Goal: Task Accomplishment & Management: Use online tool/utility

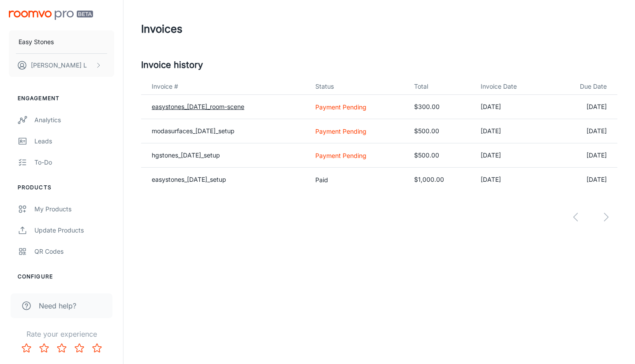
click at [201, 106] on link "easystones_[DATE]_room-scene" at bounding box center [198, 106] width 93 height 7
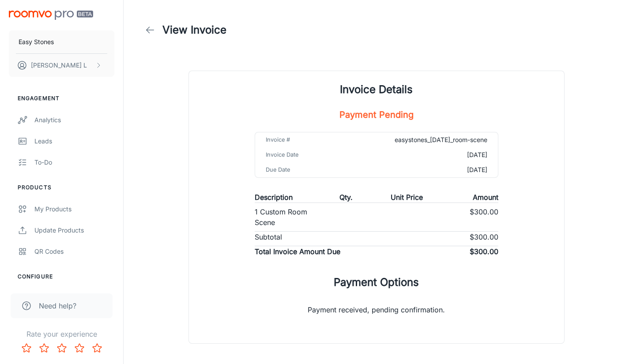
click at [201, 106] on div "Invoice Details Payment Pending Invoice # easystones_[DATE]_room-scene Invoice …" at bounding box center [376, 207] width 375 height 272
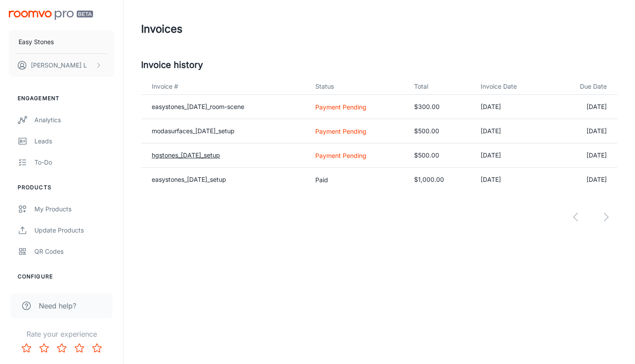
click at [208, 156] on link "hgstones_[DATE]_setup" at bounding box center [186, 154] width 68 height 7
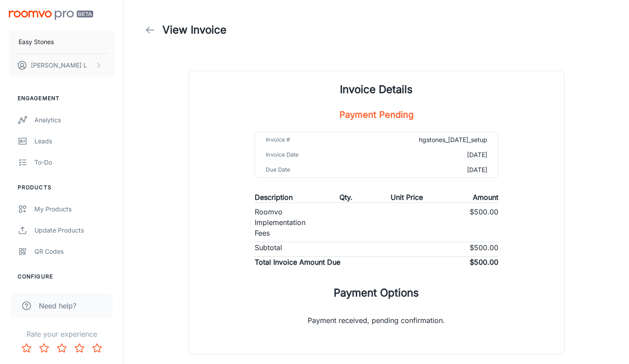
click at [255, 55] on header "View Invoice" at bounding box center [376, 30] width 491 height 60
click at [180, 132] on div "Invoice Details Payment Pending Invoice # hgstones_[DATE]_setup Invoice Date [D…" at bounding box center [376, 218] width 397 height 294
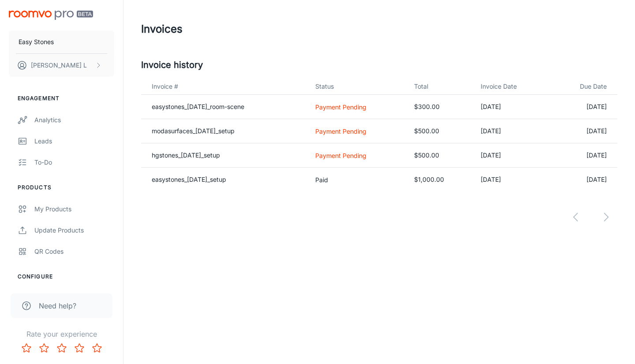
click at [606, 221] on div at bounding box center [379, 209] width 476 height 37
click at [576, 217] on div at bounding box center [379, 209] width 476 height 37
click at [295, 226] on div at bounding box center [379, 209] width 476 height 37
click at [341, 47] on header "Invoices" at bounding box center [380, 29] width 498 height 58
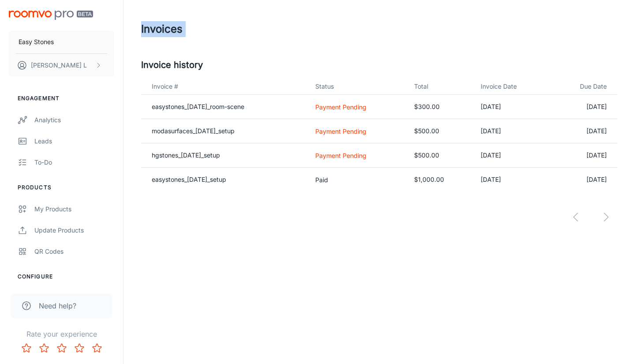
click at [341, 47] on header "Invoices" at bounding box center [380, 29] width 498 height 58
click at [66, 208] on div "My Products" at bounding box center [74, 209] width 80 height 10
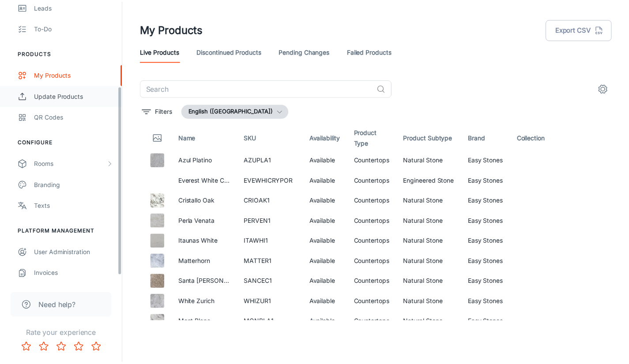
scroll to position [136, 0]
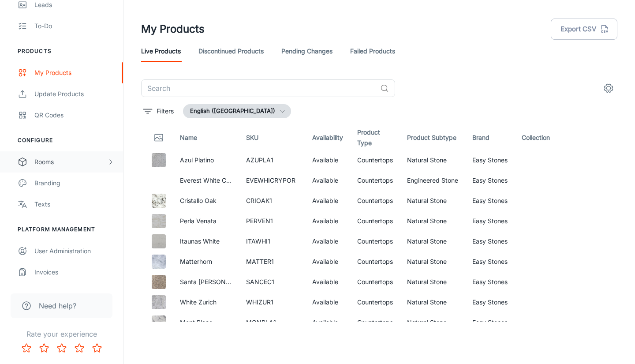
click at [64, 162] on div "Rooms" at bounding box center [70, 162] width 73 height 10
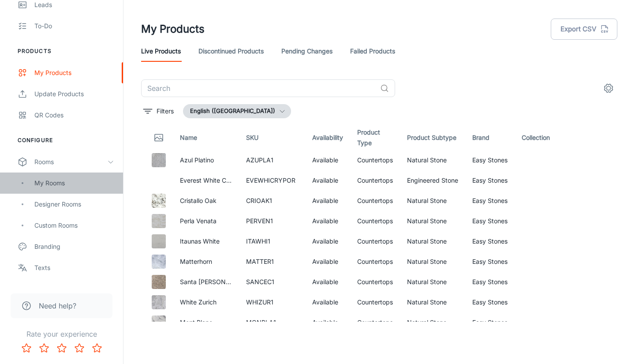
click at [58, 180] on div "My Rooms" at bounding box center [74, 183] width 80 height 10
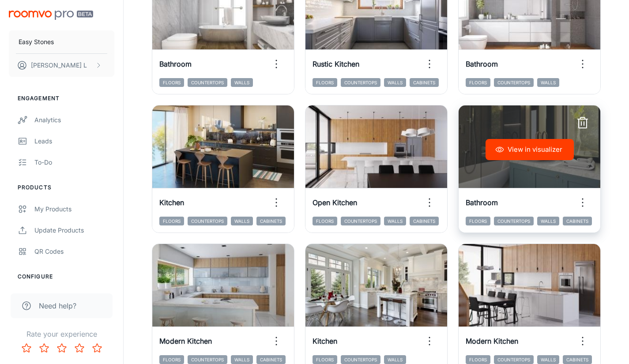
scroll to position [353, 0]
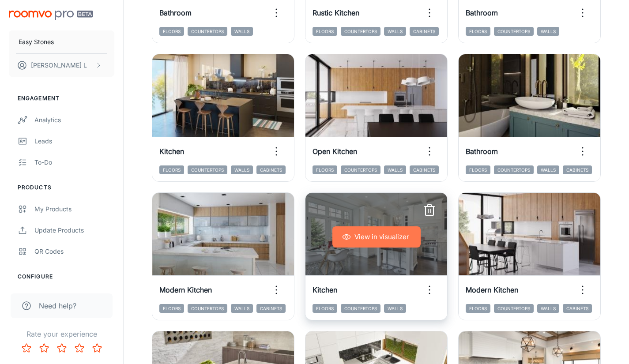
click at [393, 240] on button "View in visualizer" at bounding box center [376, 236] width 88 height 21
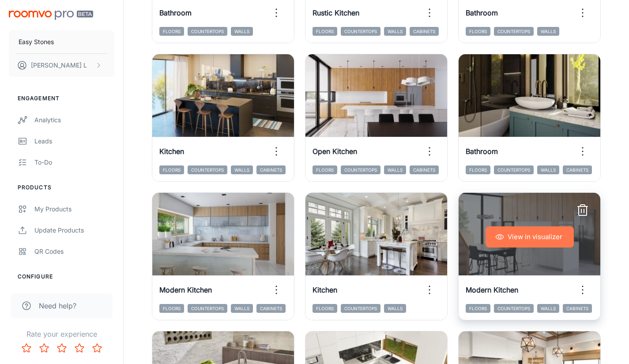
click at [537, 239] on button "View in visualizer" at bounding box center [529, 236] width 88 height 21
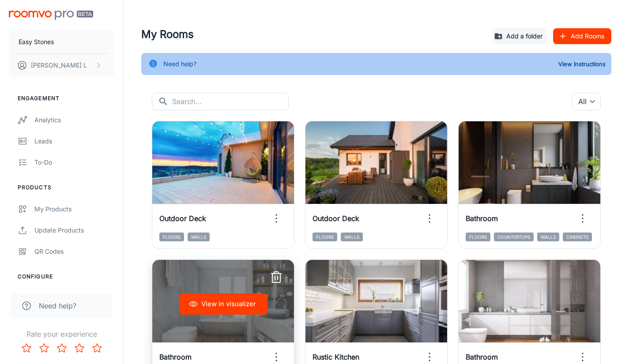
scroll to position [0, 0]
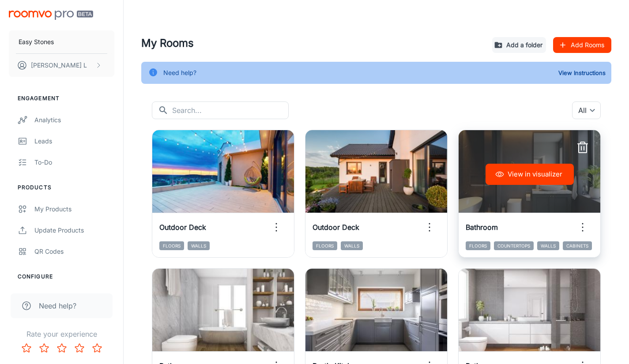
click at [542, 179] on button "View in visualizer" at bounding box center [529, 174] width 88 height 21
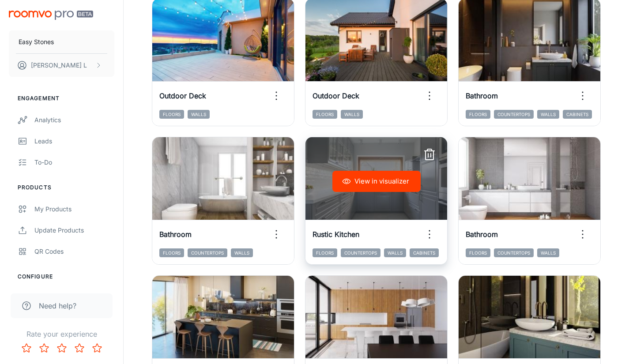
scroll to position [132, 0]
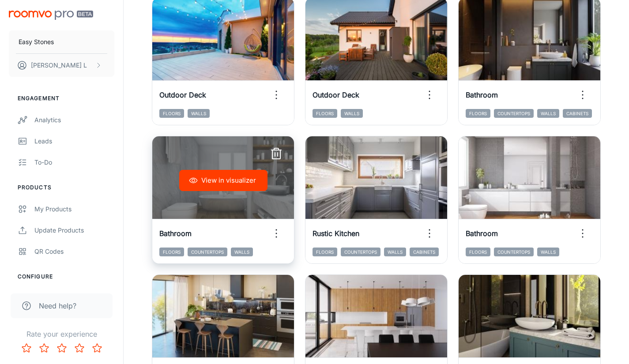
click at [230, 184] on button "View in visualizer" at bounding box center [223, 180] width 88 height 21
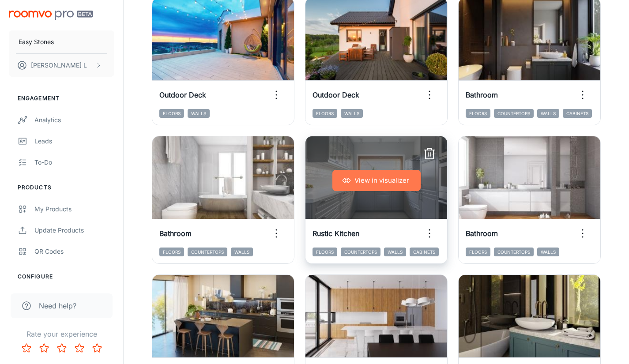
click at [378, 187] on button "View in visualizer" at bounding box center [376, 180] width 88 height 21
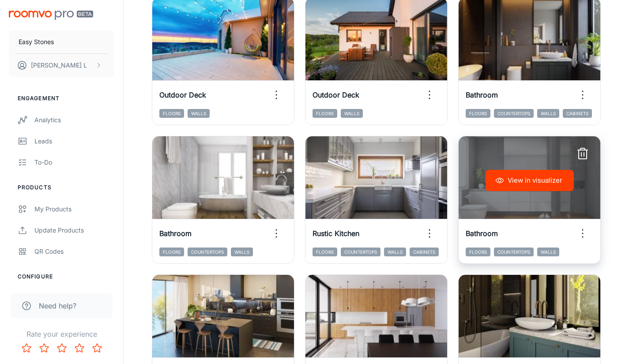
click at [561, 180] on button "View in visualizer" at bounding box center [529, 180] width 88 height 21
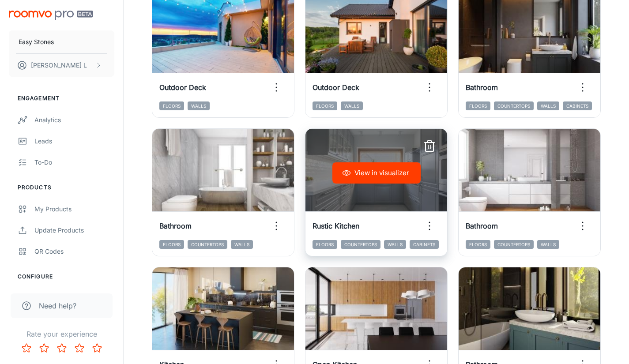
scroll to position [309, 0]
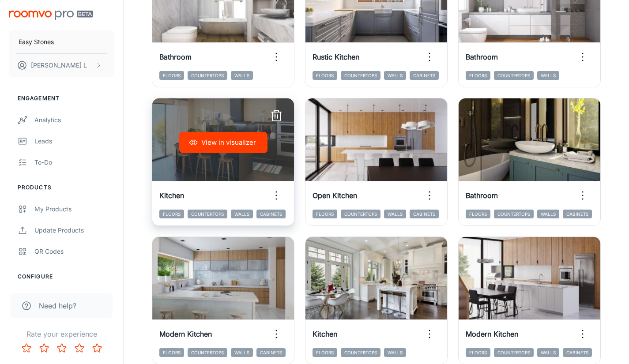
click at [240, 141] on button "View in visualizer" at bounding box center [223, 142] width 88 height 21
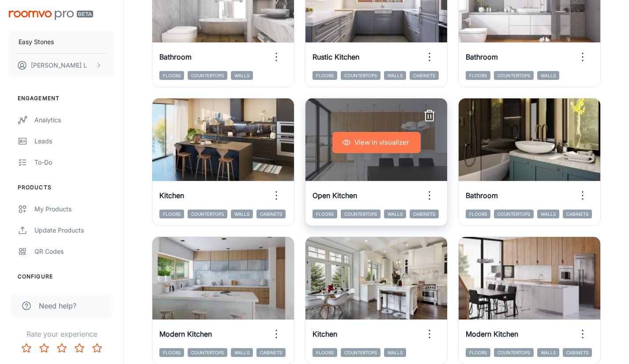
click at [376, 144] on button "View in visualizer" at bounding box center [376, 142] width 88 height 21
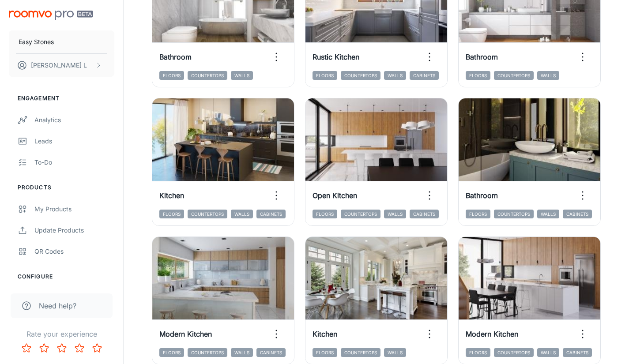
click at [454, 147] on div "View in visualizer Bathroom Floors Countertops Walls Cabinets" at bounding box center [523, 156] width 153 height 138
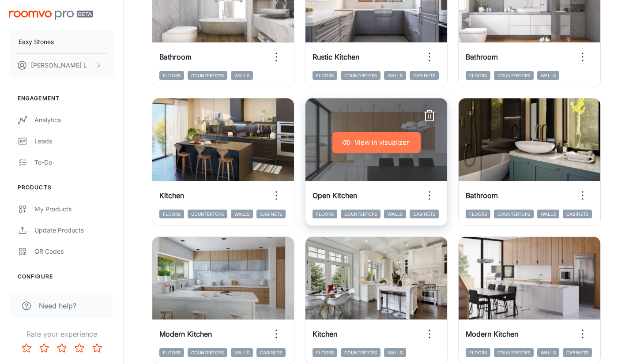
click at [399, 144] on button "View in visualizer" at bounding box center [376, 142] width 88 height 21
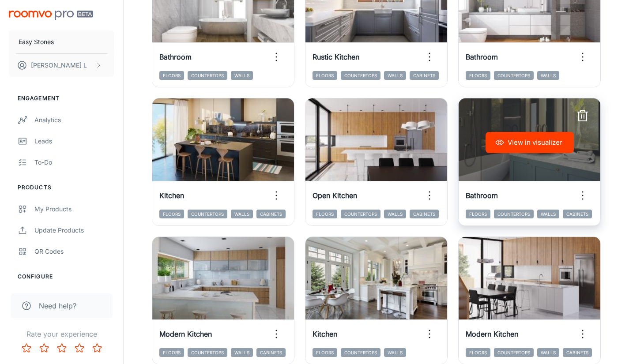
click at [539, 145] on button "View in visualizer" at bounding box center [529, 142] width 88 height 21
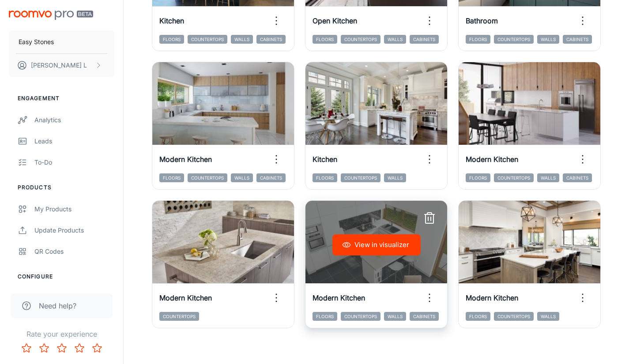
scroll to position [485, 0]
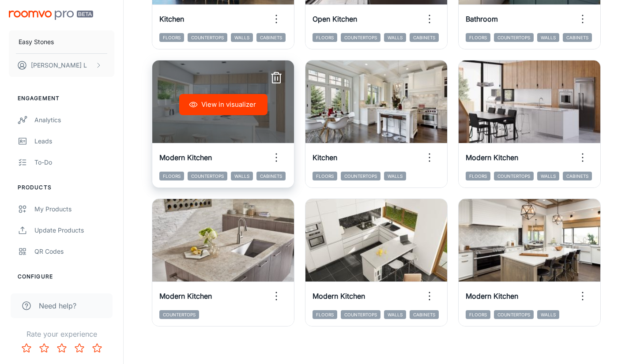
click at [232, 110] on button "View in visualizer" at bounding box center [223, 104] width 88 height 21
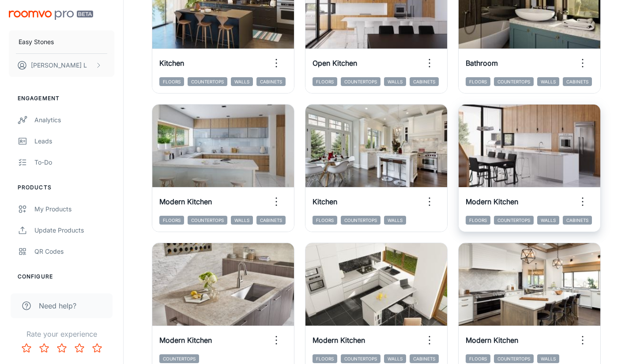
scroll to position [353, 0]
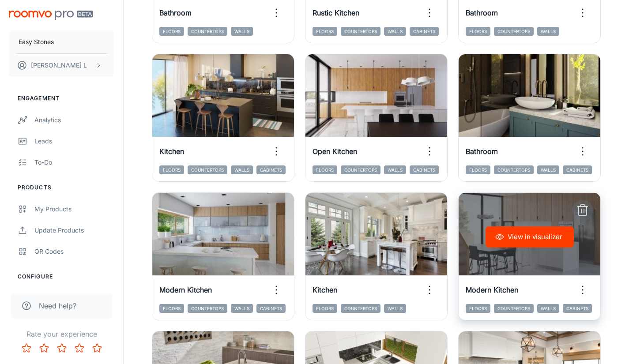
click at [584, 210] on icon "button" at bounding box center [582, 210] width 14 height 14
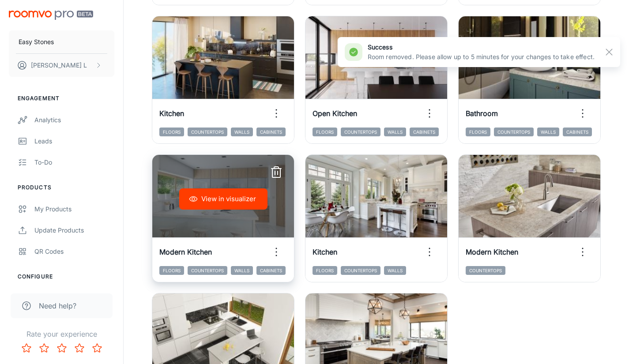
scroll to position [441, 0]
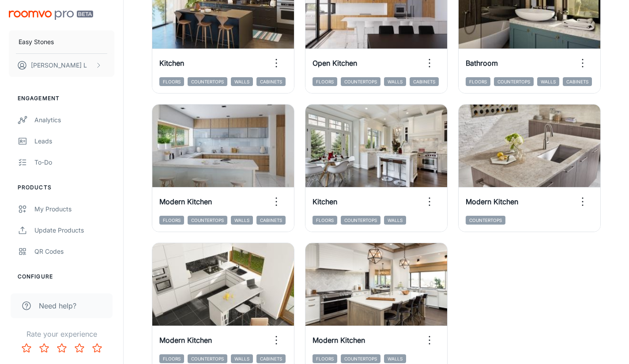
click at [301, 234] on div "View in visualizer Modern Kitchen Floors Countertops Walls" at bounding box center [370, 301] width 153 height 138
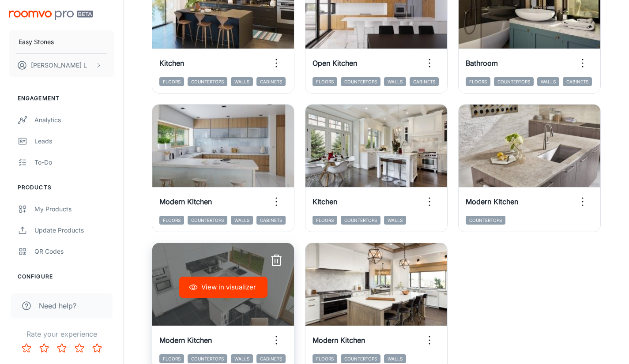
click at [278, 266] on icon "button" at bounding box center [276, 261] width 8 height 9
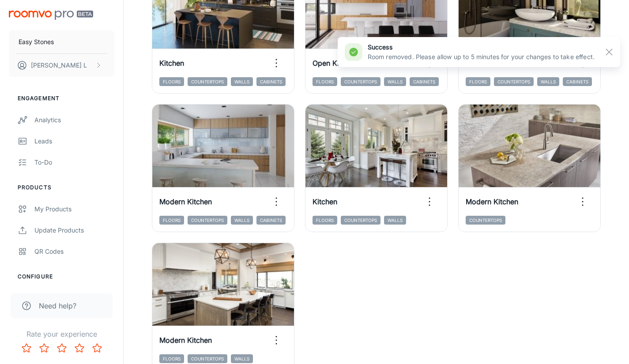
click at [416, 310] on div "View in visualizer Outdoor Deck Floors Walls View in visualizer Outdoor Deck Fl…" at bounding box center [370, 24] width 459 height 692
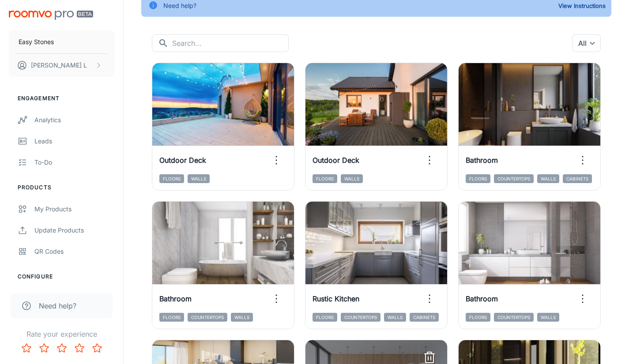
scroll to position [44, 0]
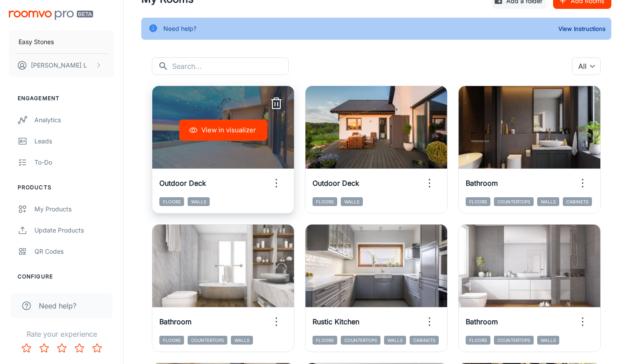
click at [277, 100] on line "button" at bounding box center [276, 100] width 10 height 0
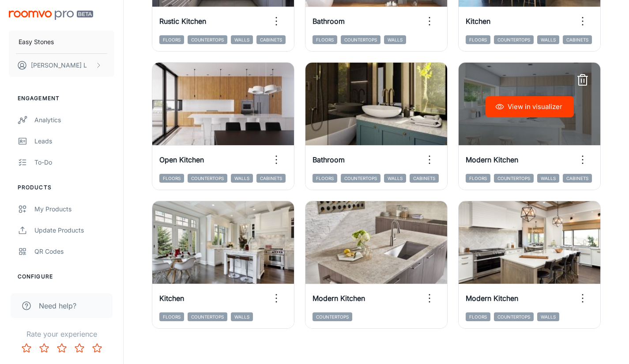
scroll to position [352, 0]
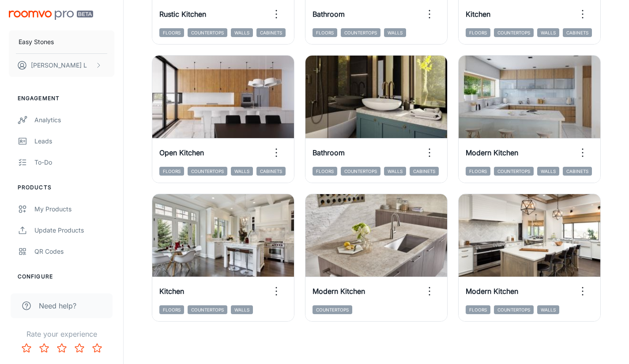
click at [623, 165] on div "My Rooms Add a folder Add Rooms Need help? View Instructions ​ ​ All ​ View in …" at bounding box center [375, 5] width 505 height 715
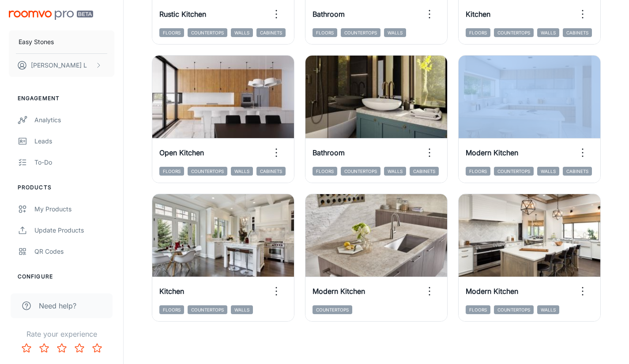
click at [623, 165] on div "My Rooms Add a folder Add Rooms Need help? View Instructions ​ ​ All ​ View in …" at bounding box center [375, 5] width 505 height 715
click at [623, 155] on div "My Rooms Add a folder Add Rooms Need help? View Instructions ​ ​ All ​ View in …" at bounding box center [375, 5] width 505 height 715
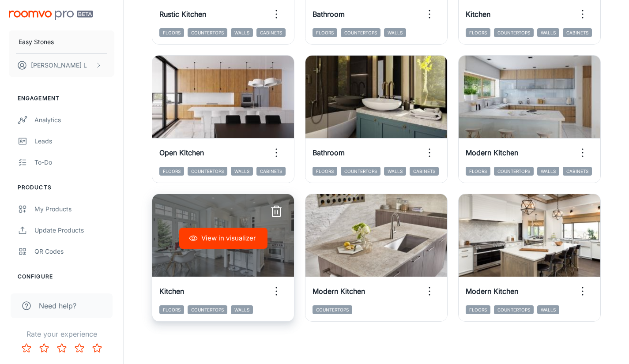
click at [227, 238] on button "View in visualizer" at bounding box center [223, 238] width 88 height 21
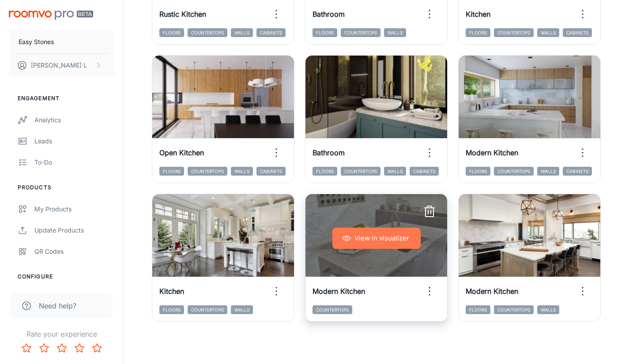
click at [400, 243] on button "View in visualizer" at bounding box center [376, 238] width 88 height 21
